Goal: Information Seeking & Learning: Learn about a topic

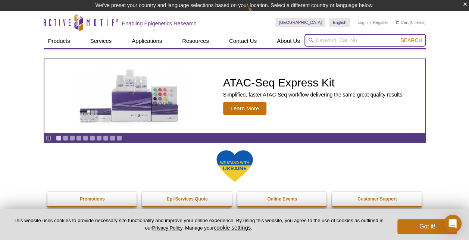
click at [319, 39] on input "search" at bounding box center [364, 40] width 121 height 13
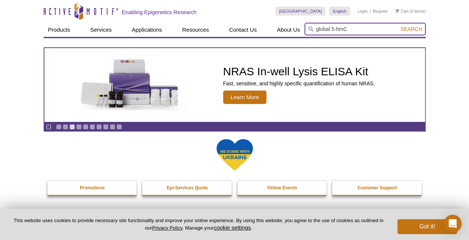
type input "global 5-hmC"
click at [398, 26] on button "Search" at bounding box center [411, 29] width 26 height 7
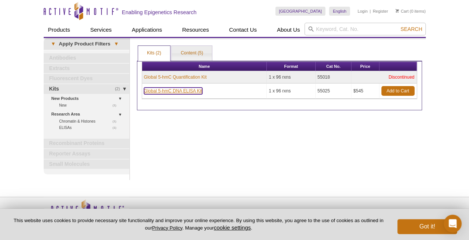
click at [174, 92] on link "Global 5-hmC DNA ELISA Kit" at bounding box center [173, 91] width 58 height 7
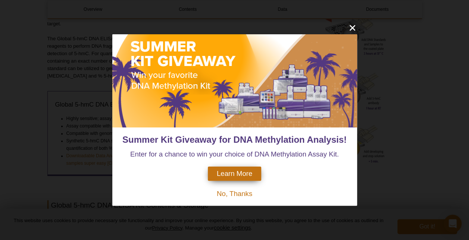
scroll to position [345, 0]
click at [354, 29] on icon "close" at bounding box center [352, 28] width 6 height 6
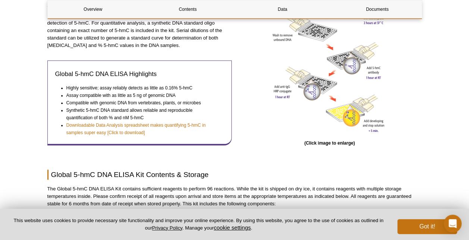
scroll to position [378, 0]
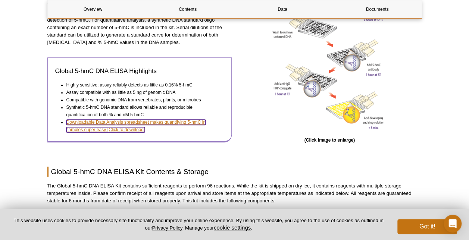
click at [185, 123] on link "Downloadable Data Analysis spreadsheet makes quantifying 5-hmC in samples super…" at bounding box center [135, 126] width 139 height 13
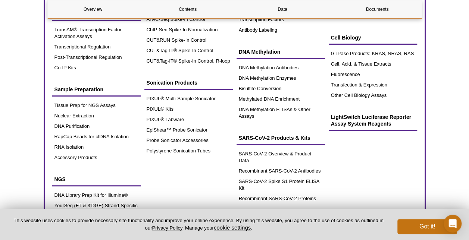
scroll to position [141, 0]
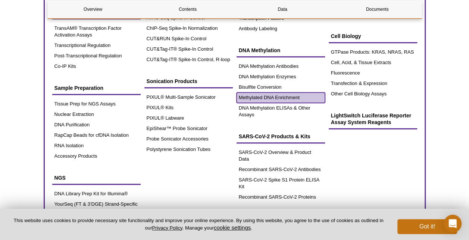
click at [261, 96] on link "Methylated DNA Enrichment" at bounding box center [280, 97] width 88 height 10
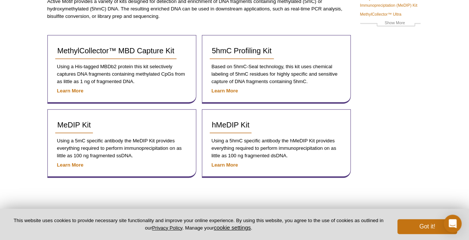
scroll to position [94, 0]
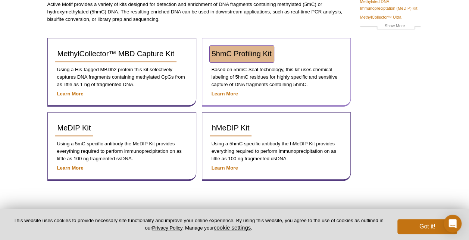
click at [242, 57] on link "5hmC Profiling Kit" at bounding box center [242, 54] width 64 height 16
